Goal: Navigation & Orientation: Find specific page/section

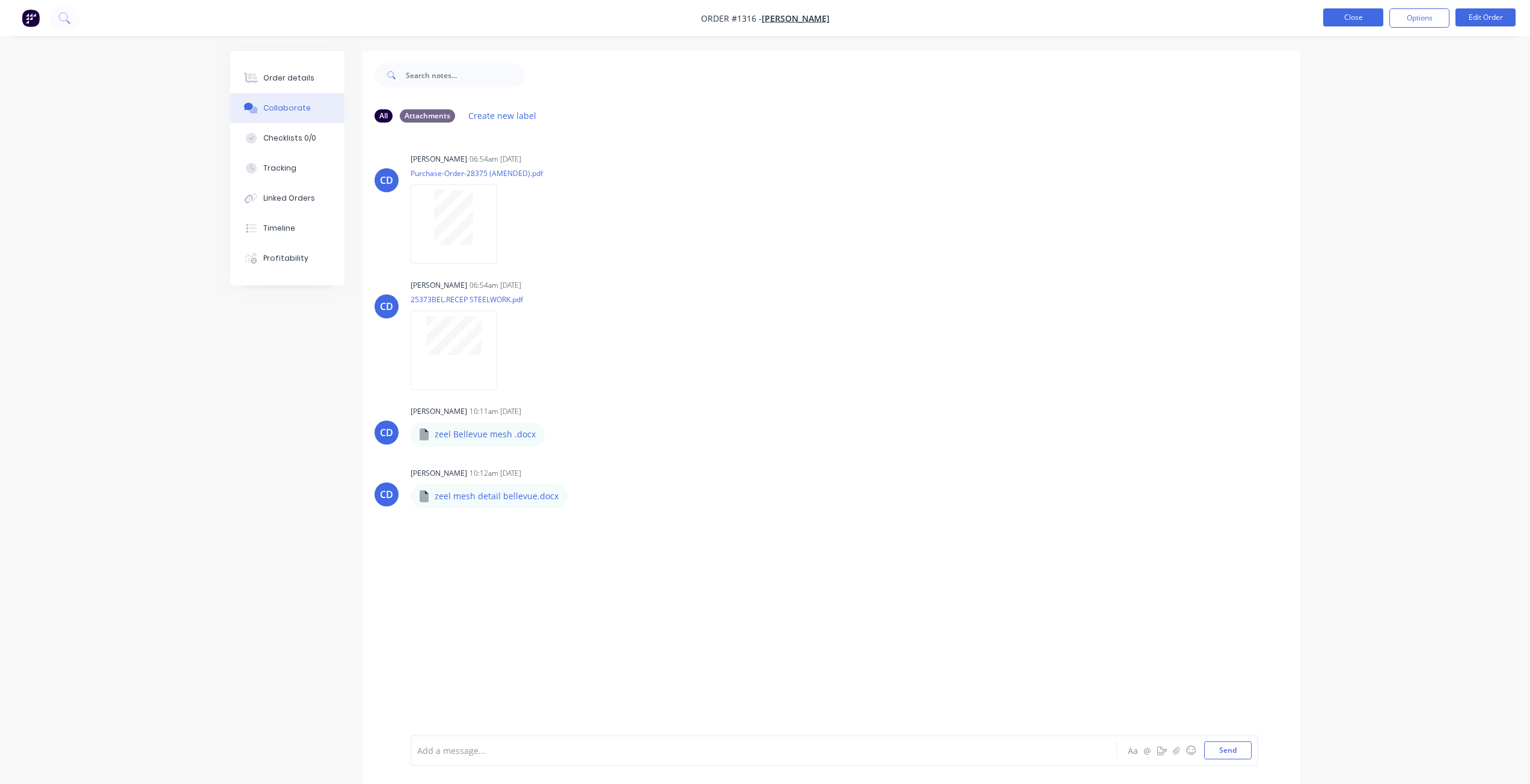
drag, startPoint x: 0, startPoint y: 0, endPoint x: 1341, endPoint y: 20, distance: 1341.1
click at [1341, 20] on button "Close" at bounding box center [1353, 17] width 60 height 18
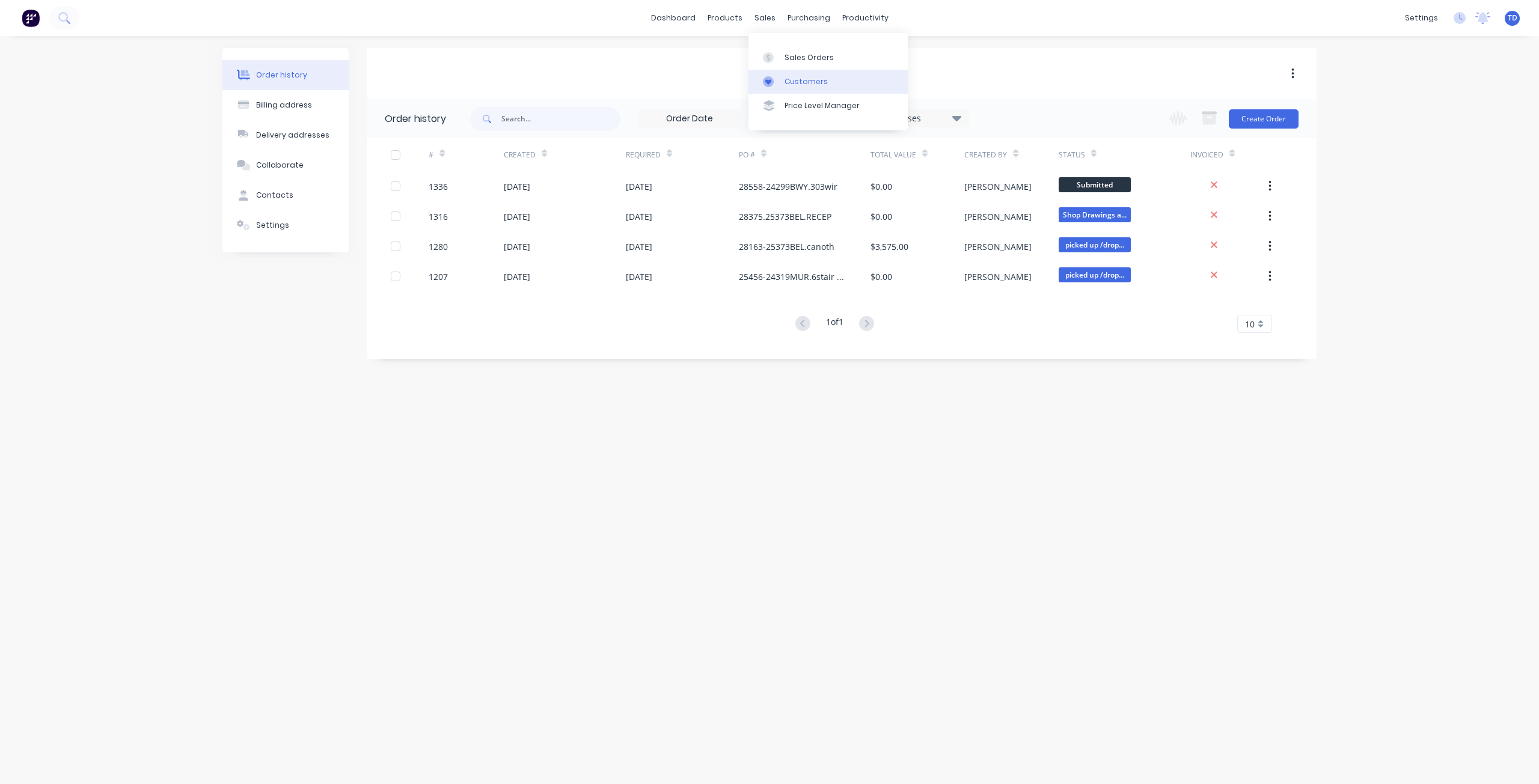
click at [800, 82] on div "Customers" at bounding box center [806, 81] width 43 height 11
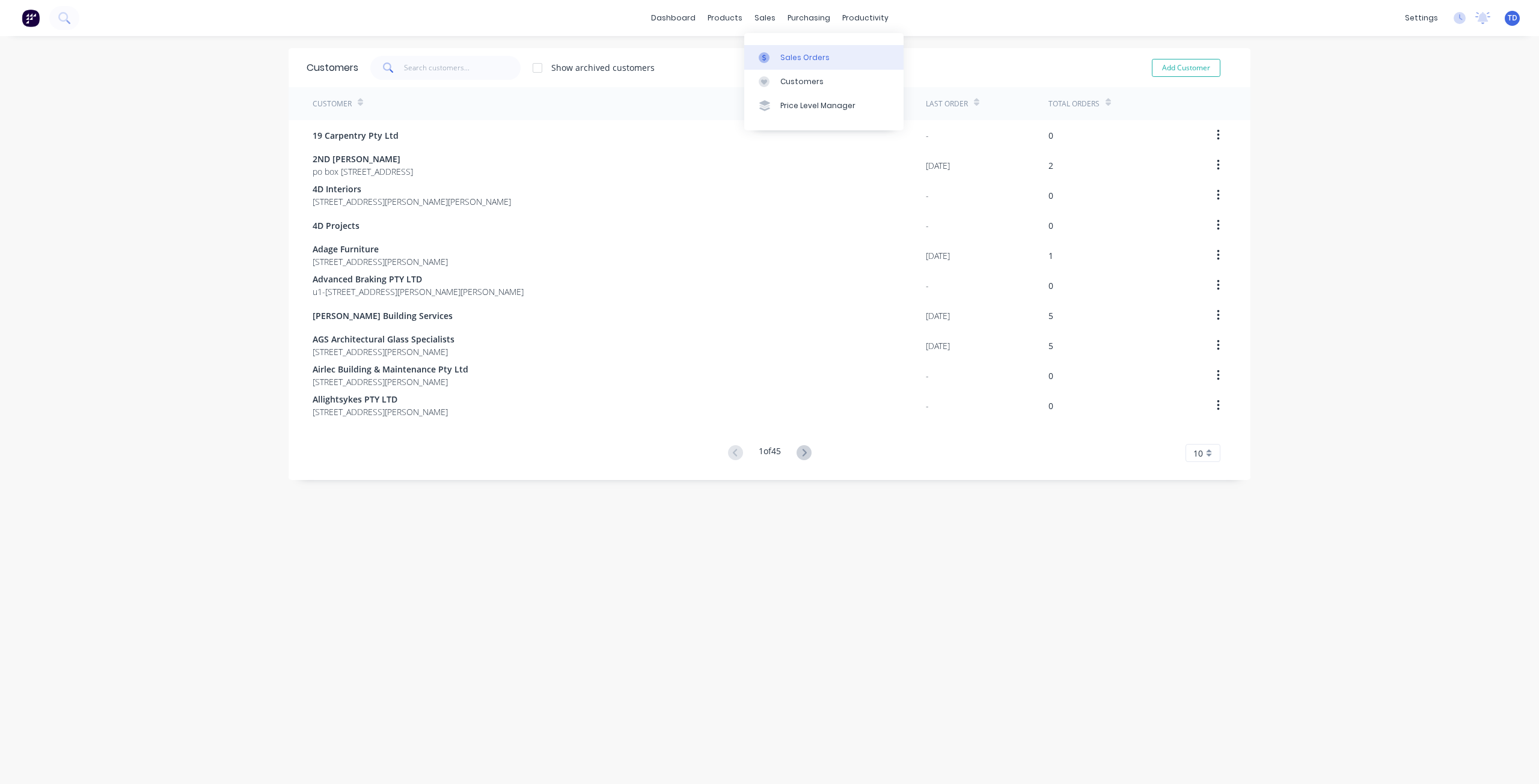
click at [782, 63] on link "Sales Orders" at bounding box center [823, 57] width 159 height 24
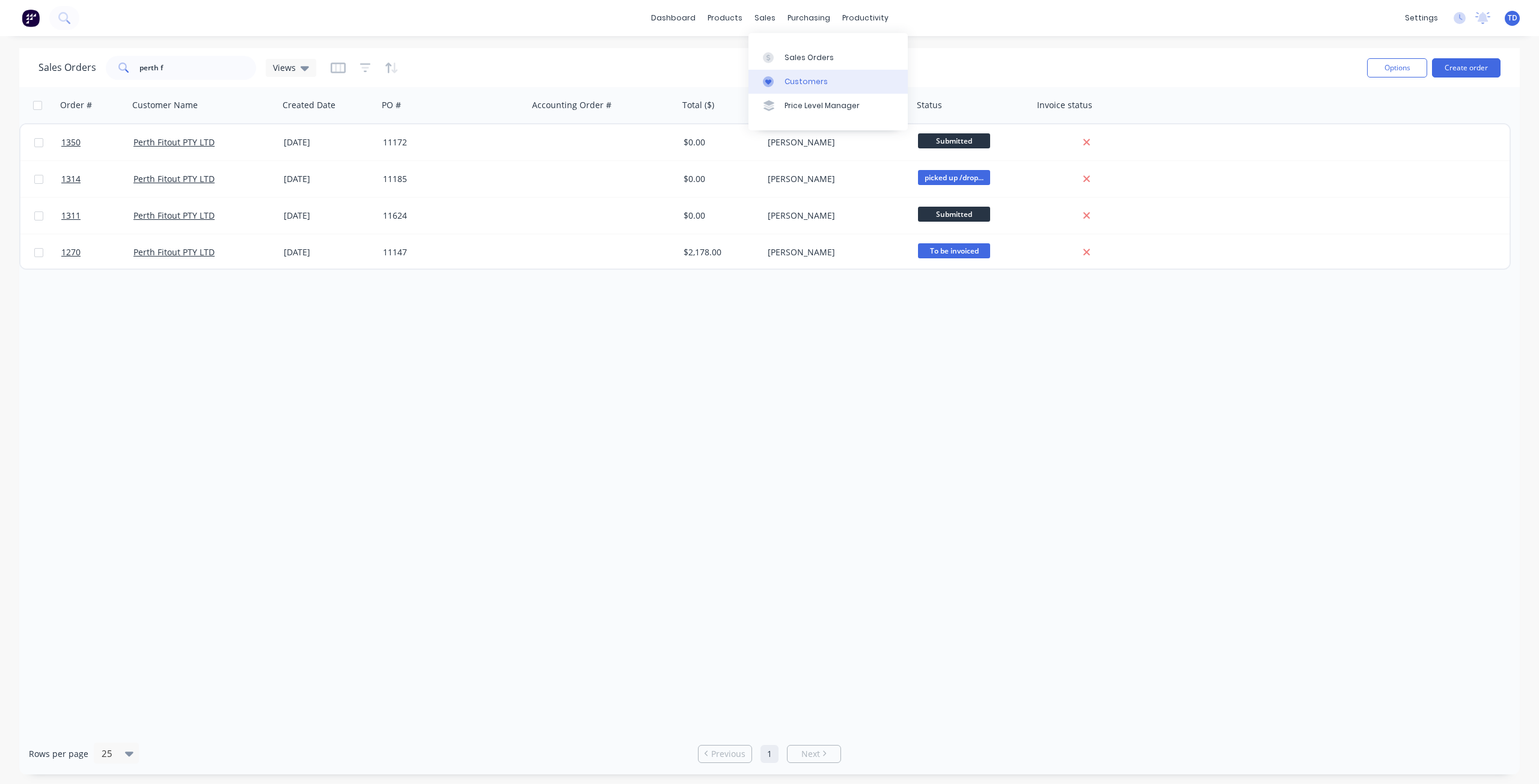
click at [789, 76] on div "Customers" at bounding box center [806, 81] width 43 height 11
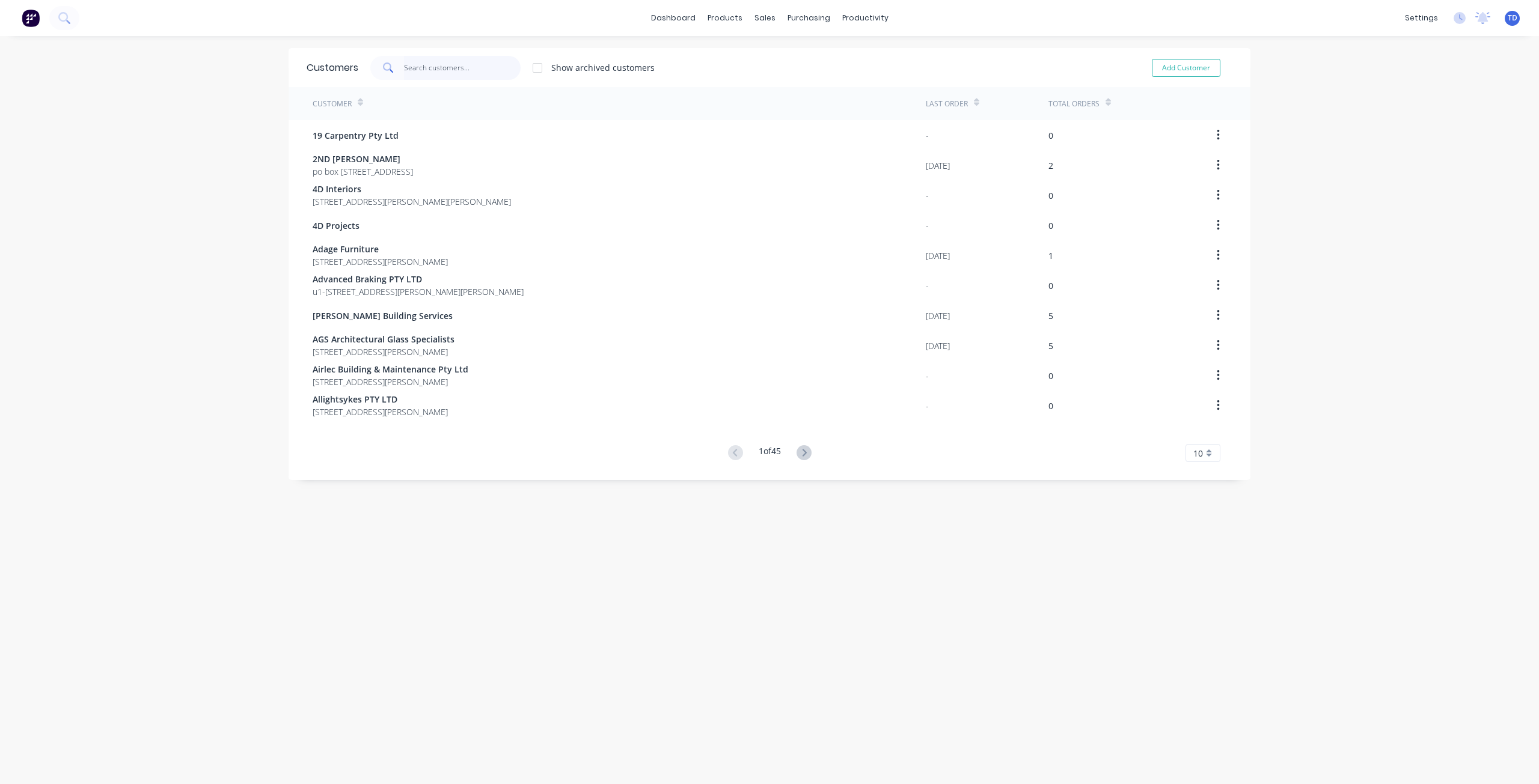
click at [458, 73] on input "text" at bounding box center [462, 68] width 117 height 24
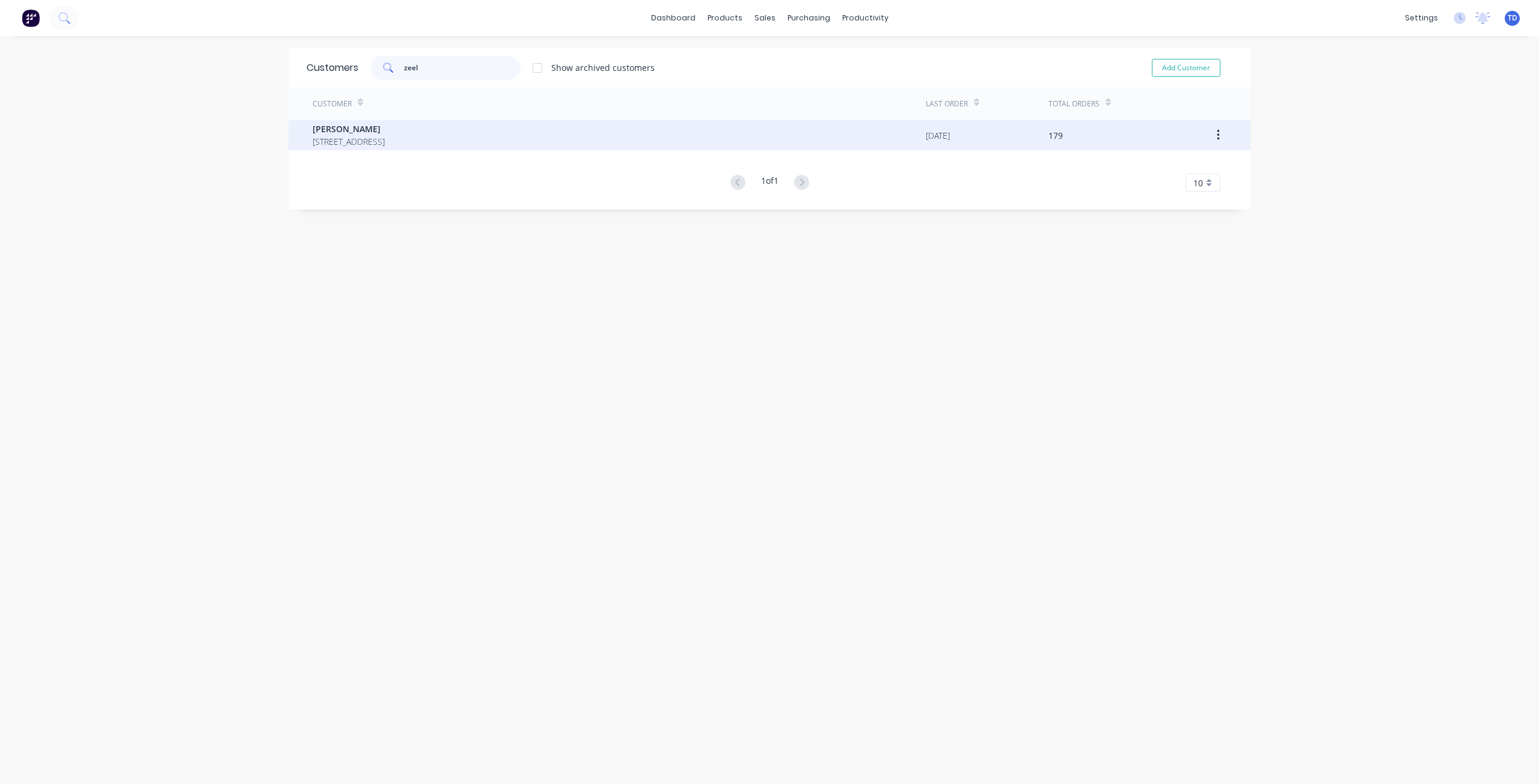
type input "zeel"
click at [385, 142] on span "[STREET_ADDRESS]" at bounding box center [349, 142] width 72 height 13
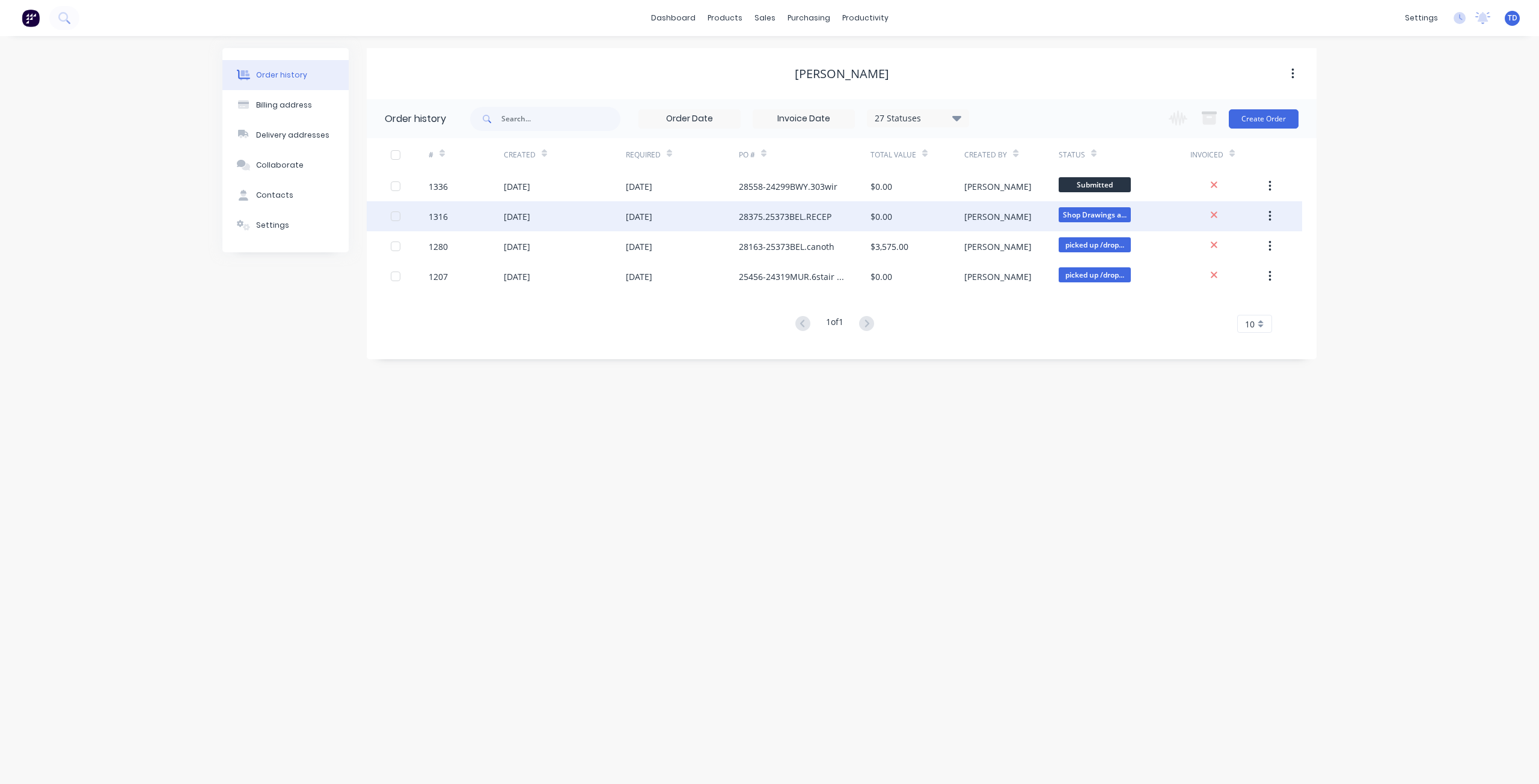
click at [498, 212] on div "1316" at bounding box center [466, 217] width 75 height 30
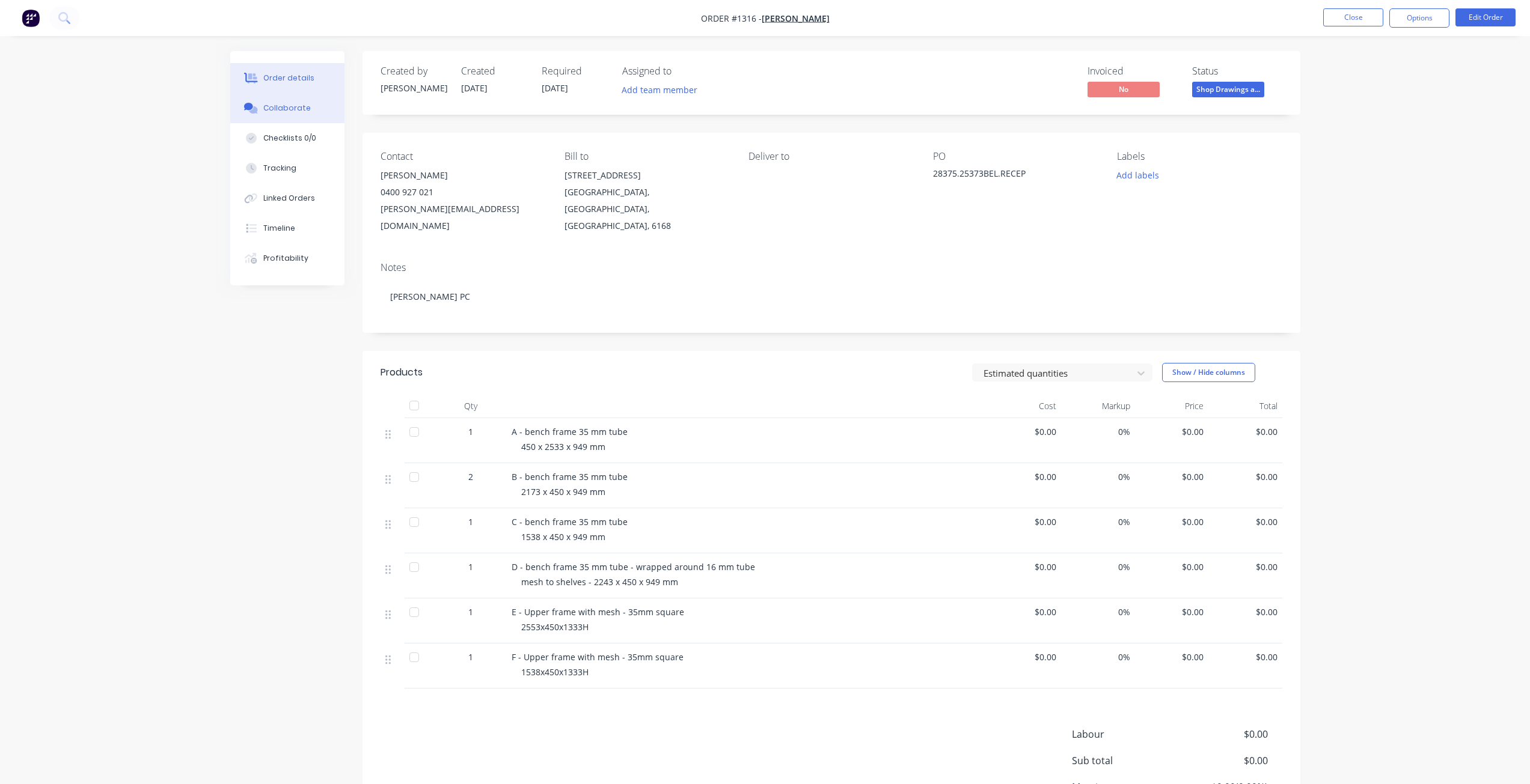
click at [295, 109] on div "Collaborate" at bounding box center [287, 108] width 48 height 11
